Goal: Information Seeking & Learning: Learn about a topic

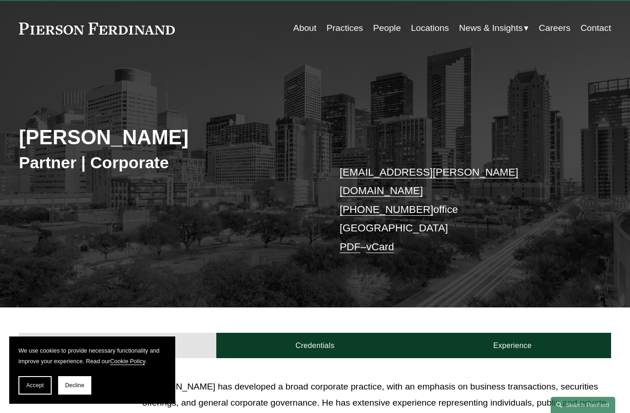
scroll to position [13, 0]
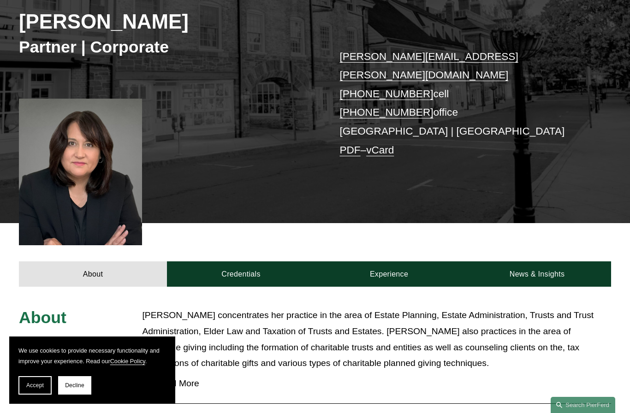
scroll to position [138, 0]
